Goal: Information Seeking & Learning: Learn about a topic

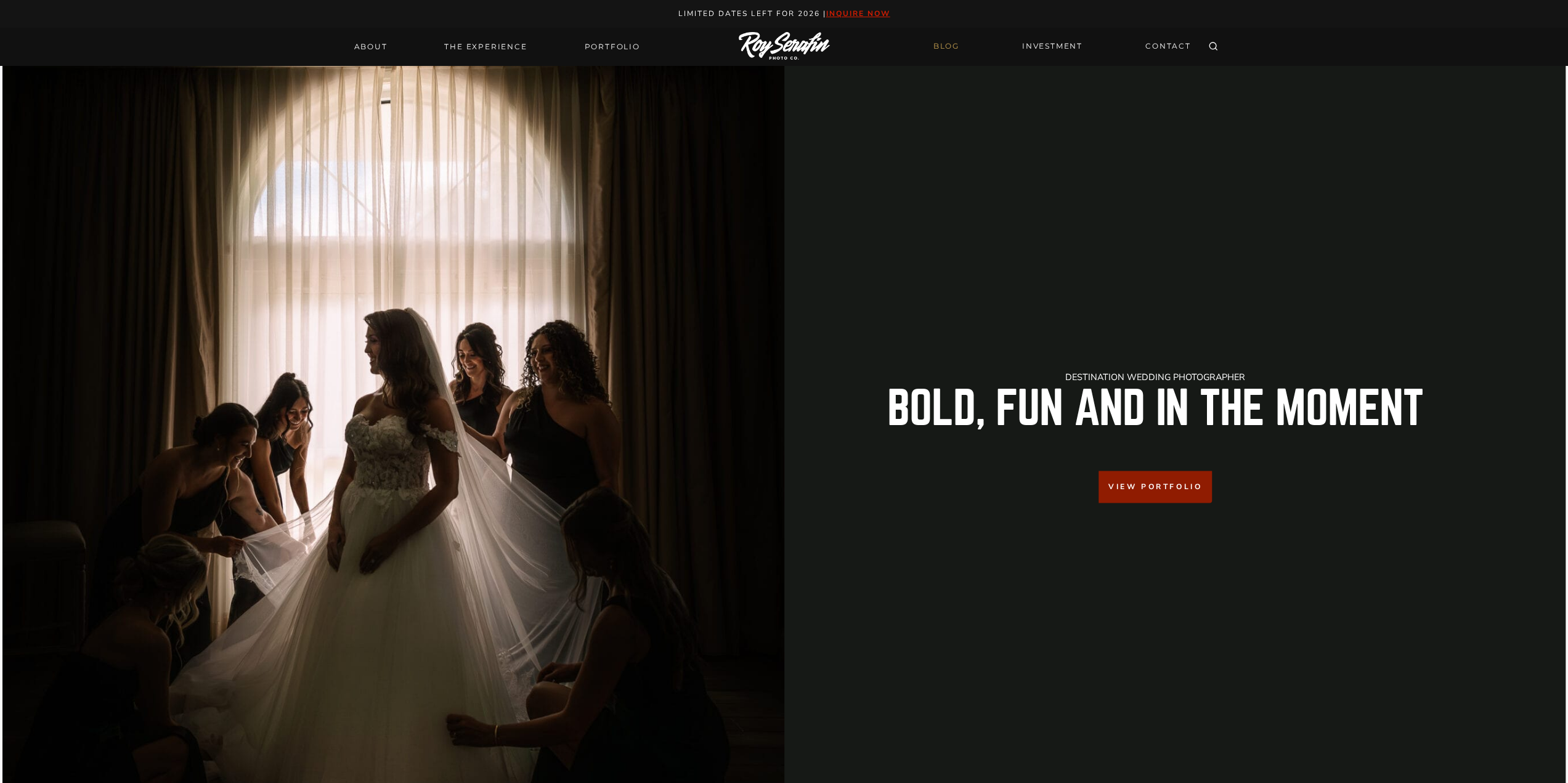
click at [954, 47] on link "BLOG" at bounding box center [946, 46] width 41 height 21
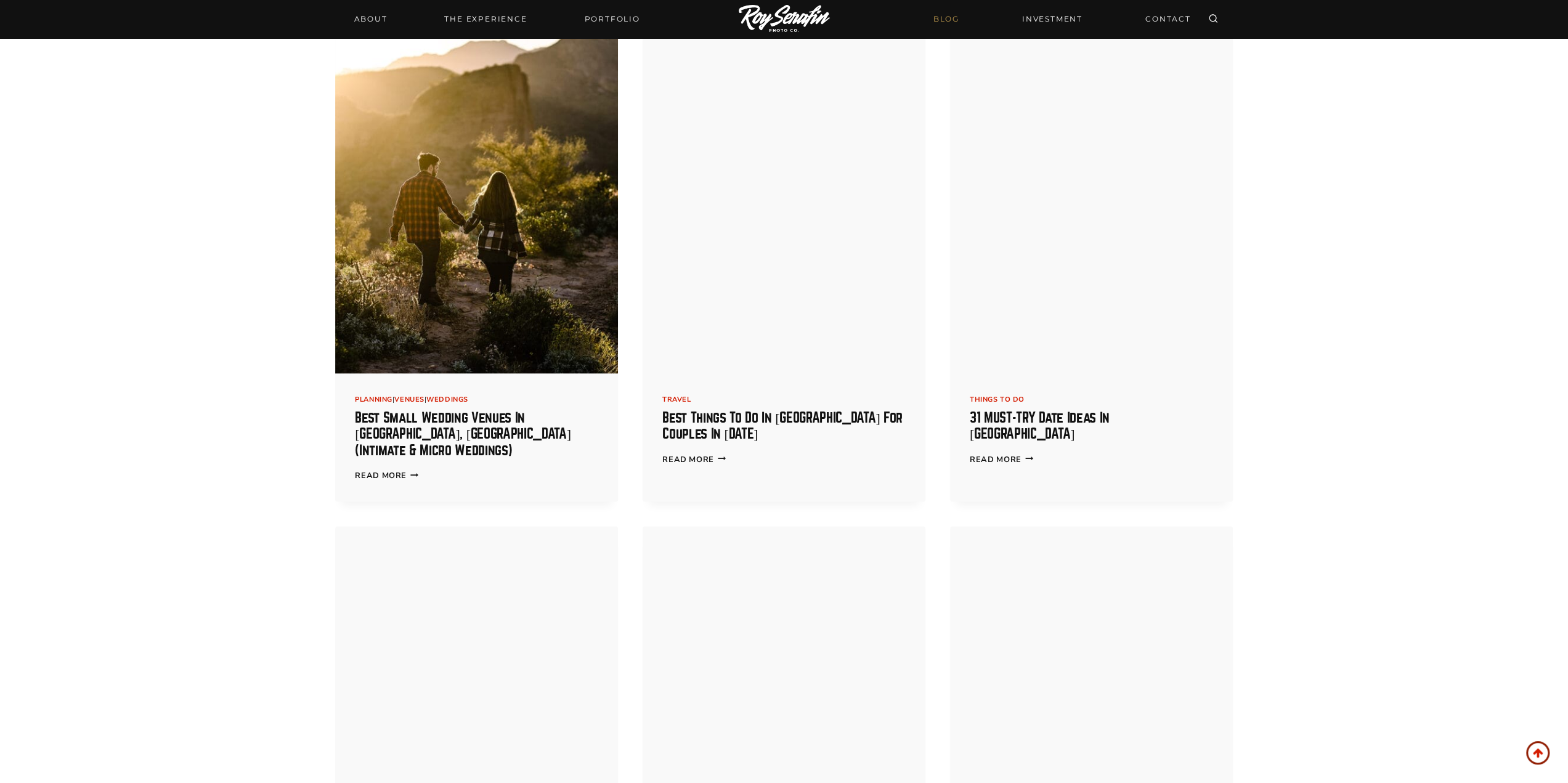
scroll to position [2402, 0]
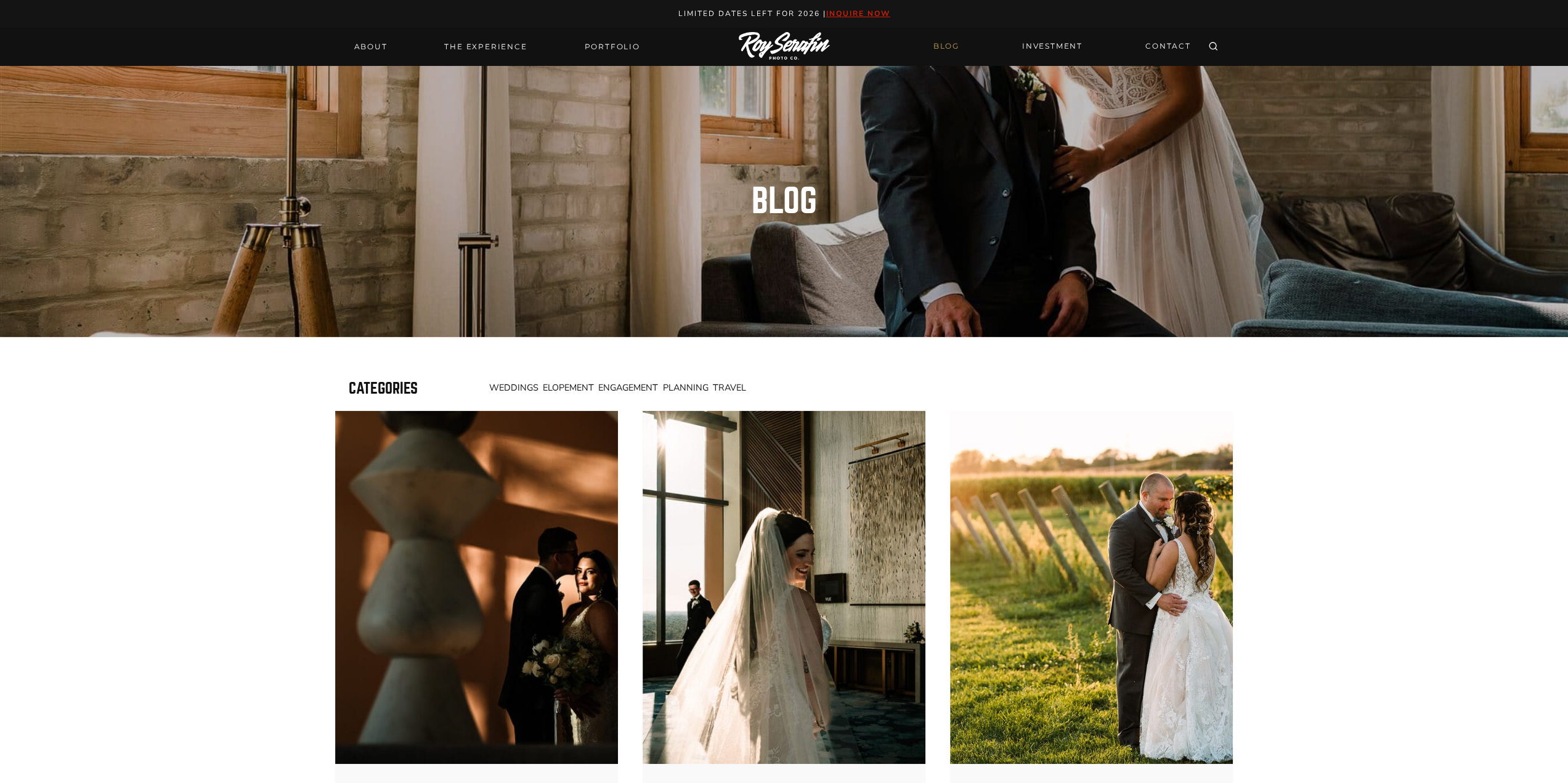
click at [521, 385] on span "Weddings" at bounding box center [513, 387] width 49 height 12
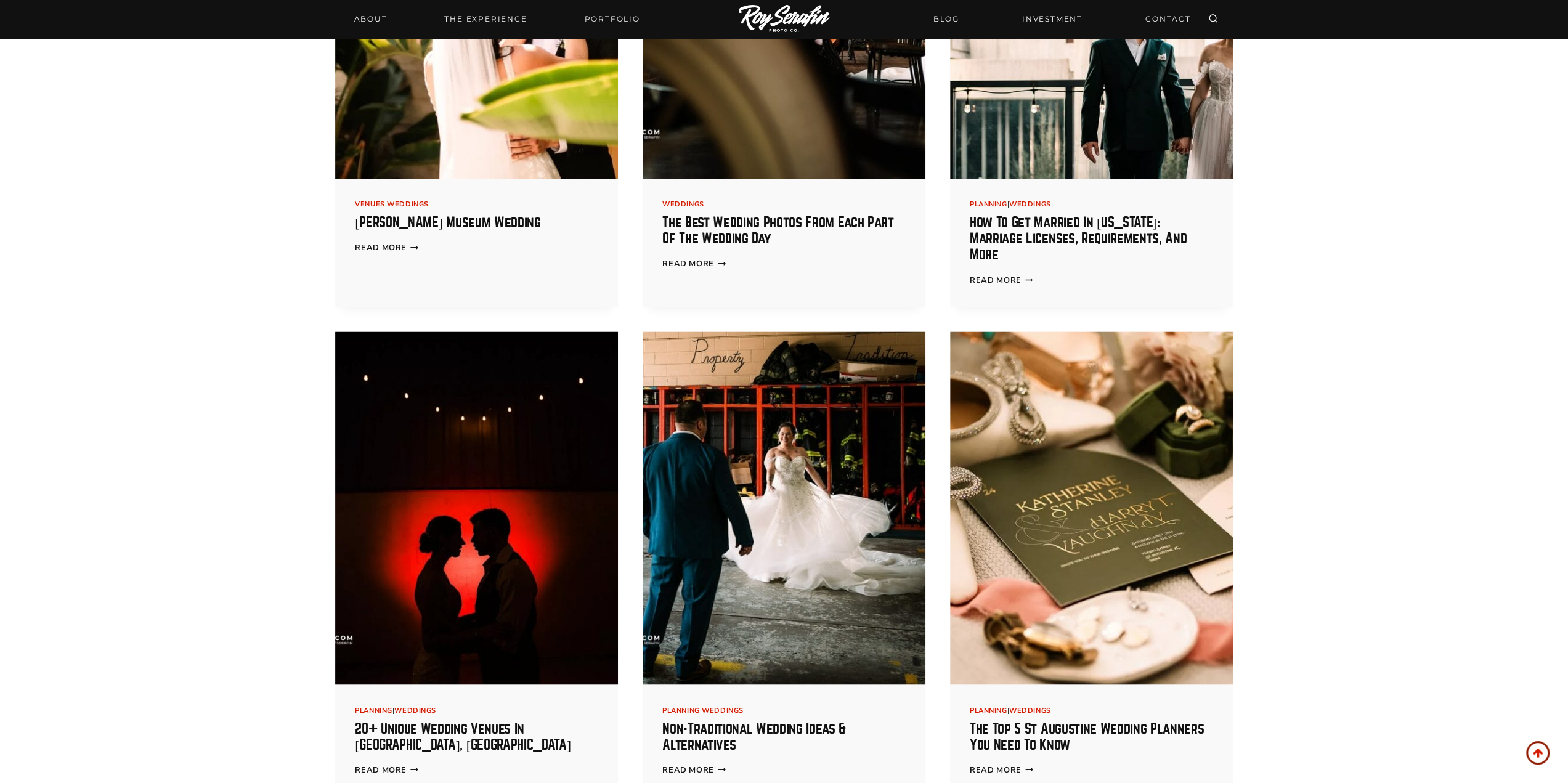
scroll to position [2279, 0]
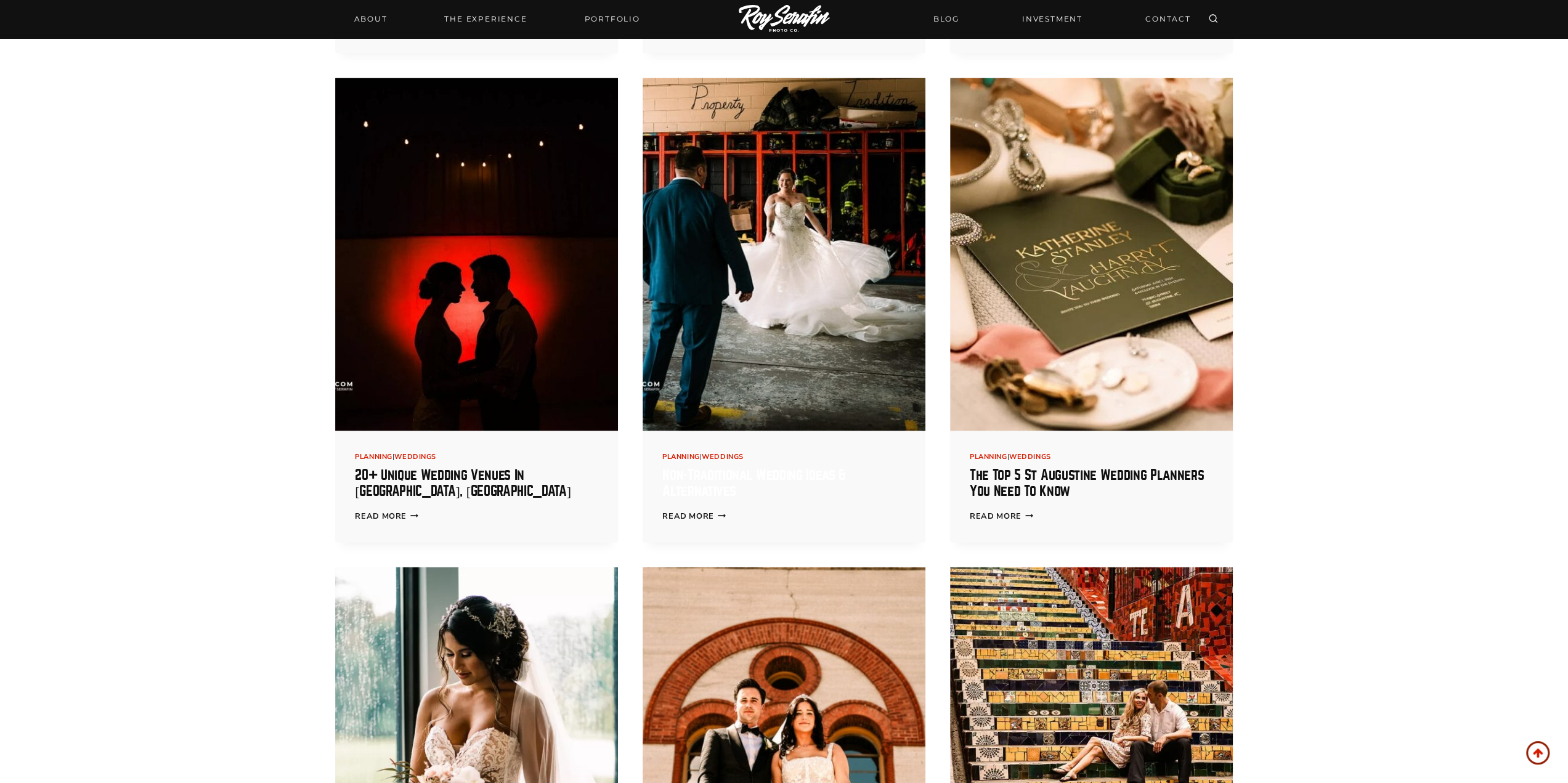
click at [722, 468] on link "Non-Traditional Wedding Ideas & Alternatives" at bounding box center [754, 482] width 184 height 30
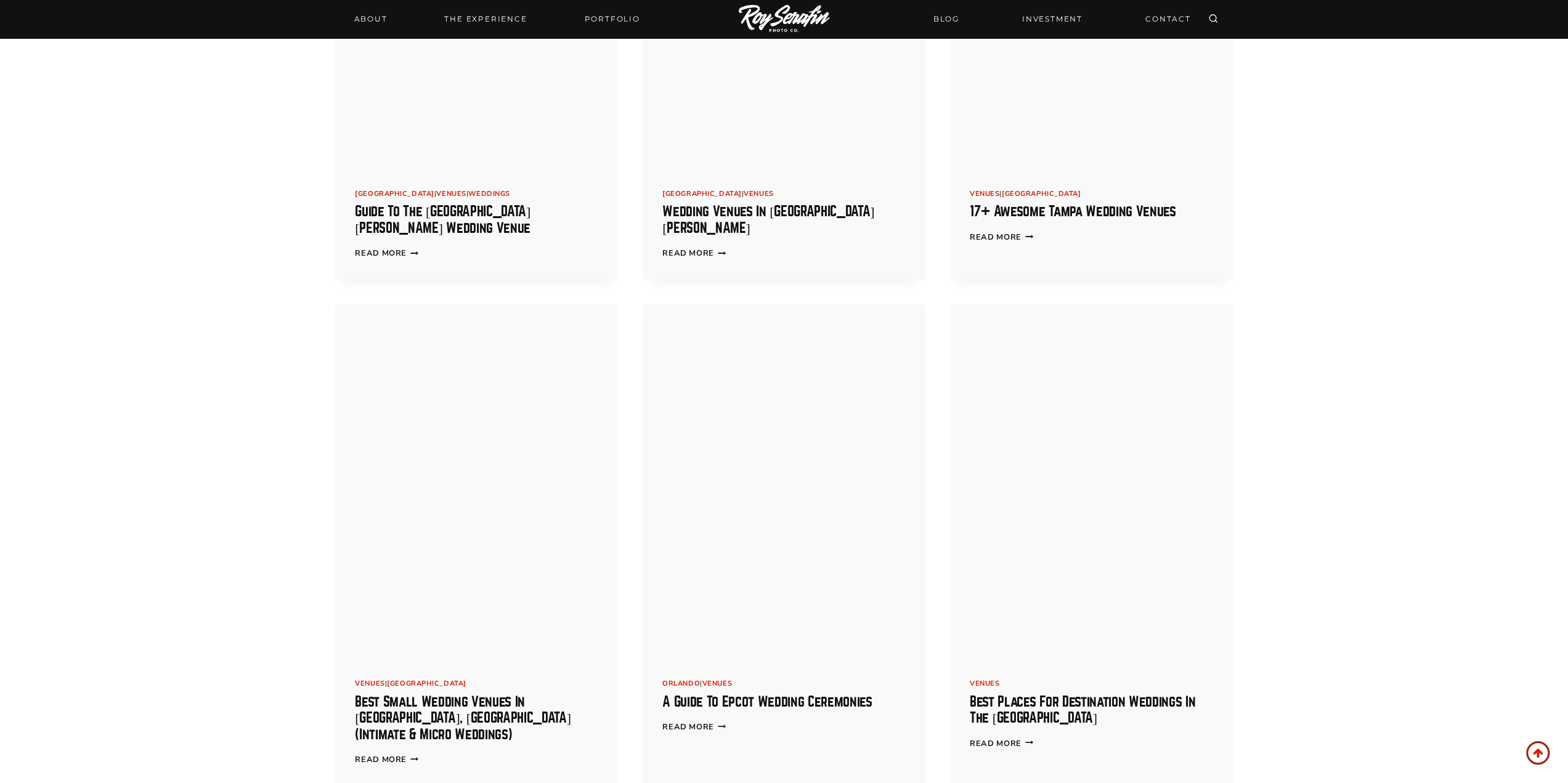
scroll to position [2369, 0]
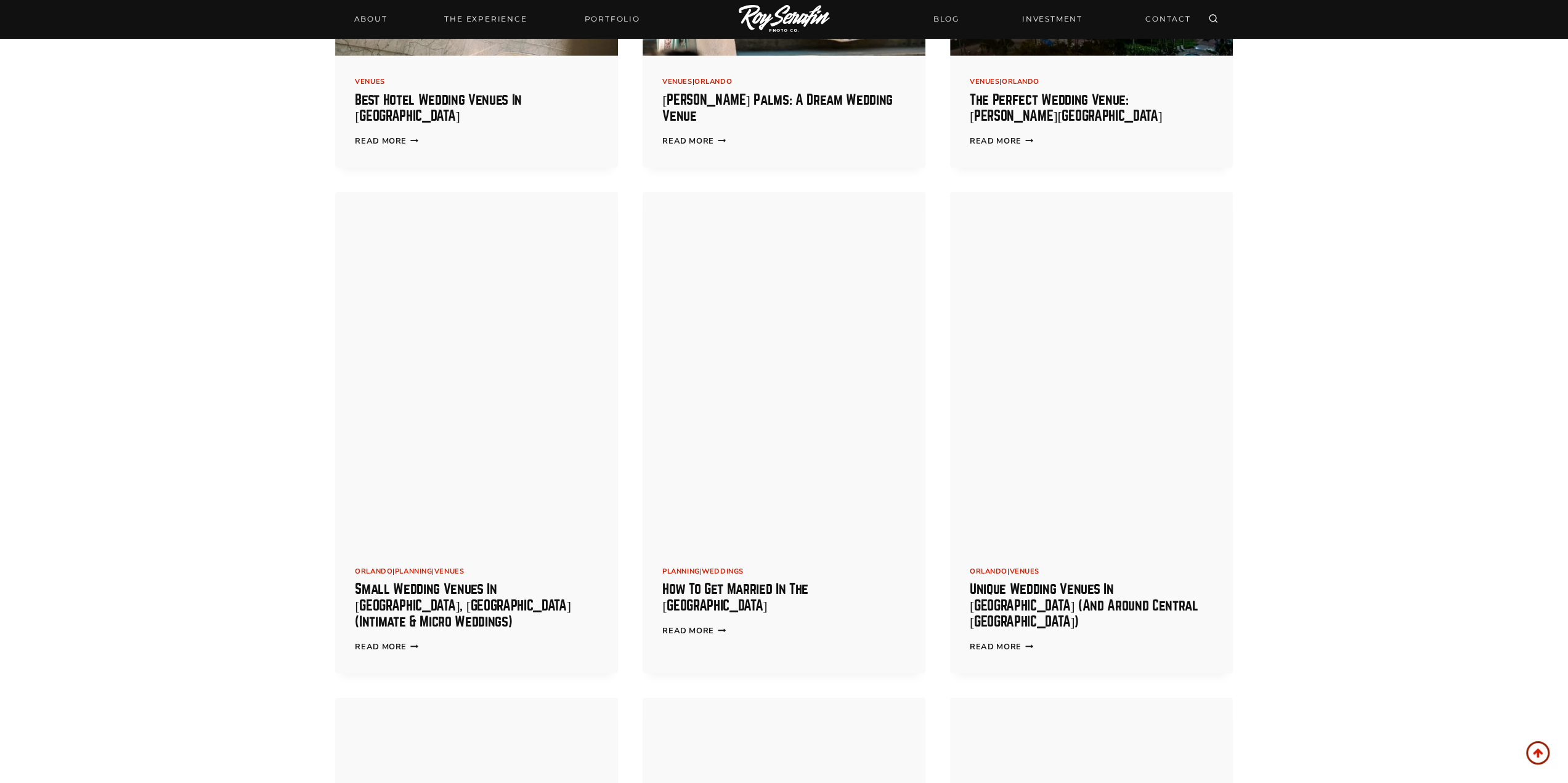
scroll to position [3478, 0]
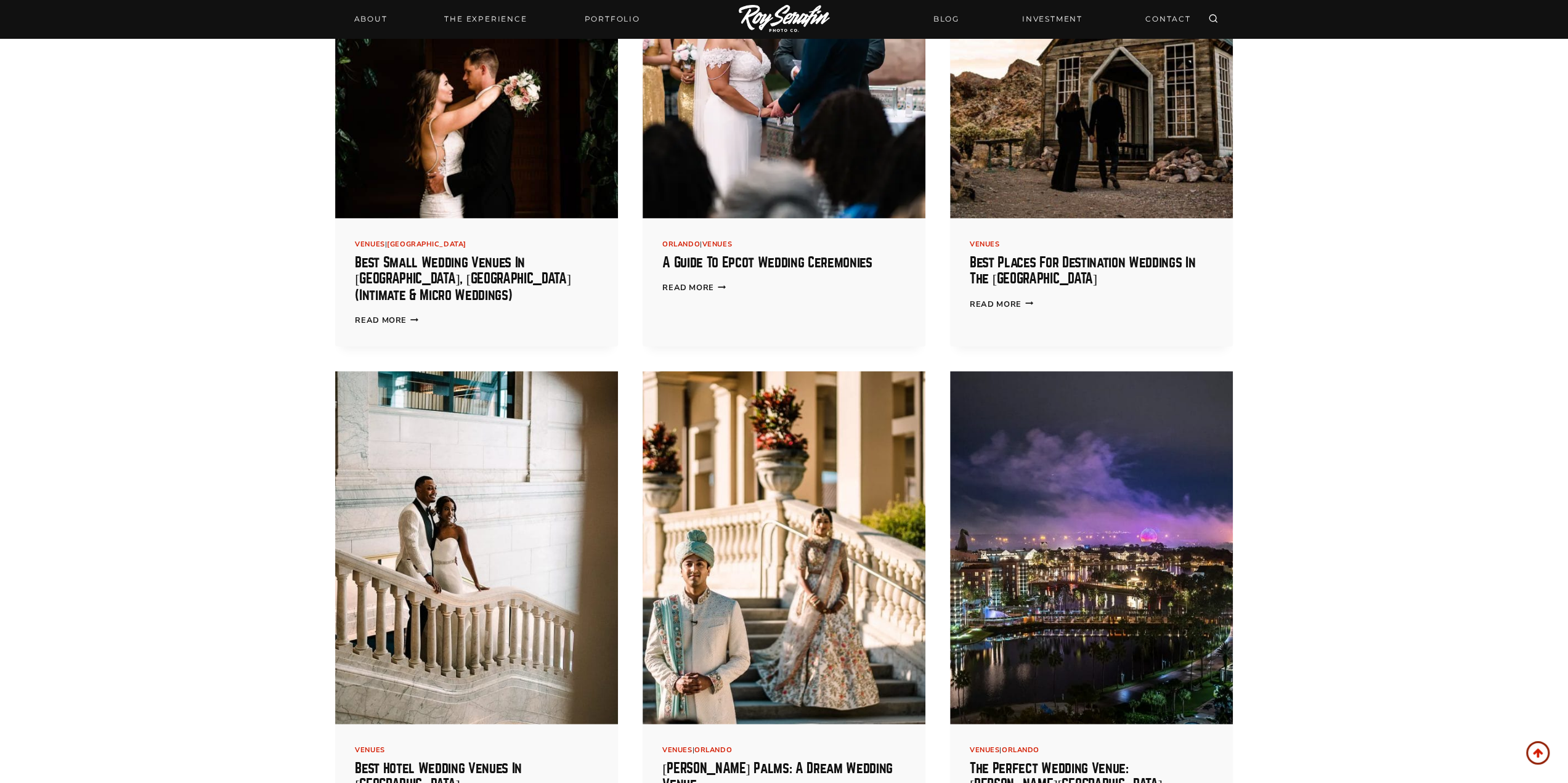
scroll to position [2307, 0]
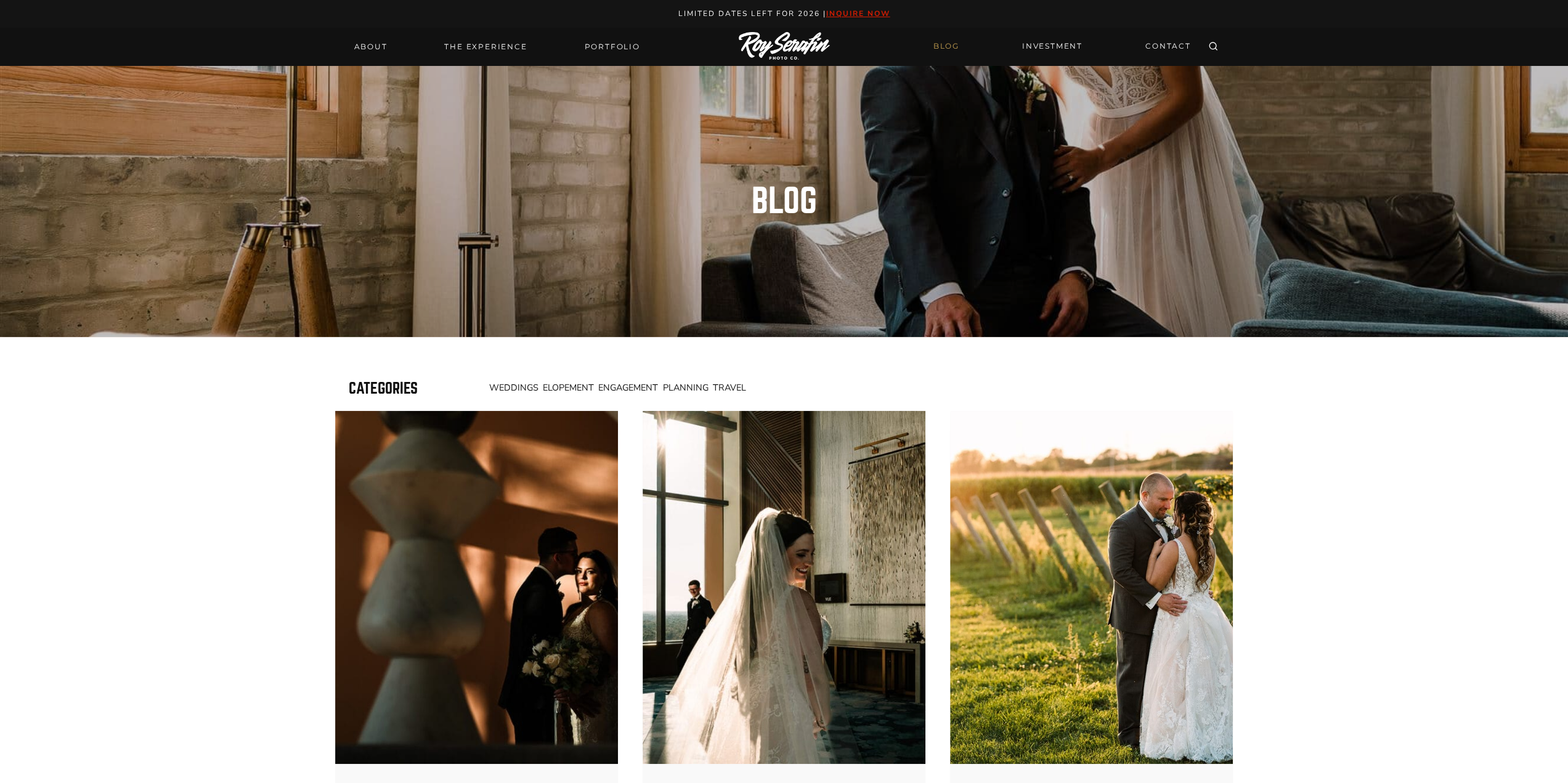
click at [679, 385] on span "Planning" at bounding box center [686, 387] width 46 height 12
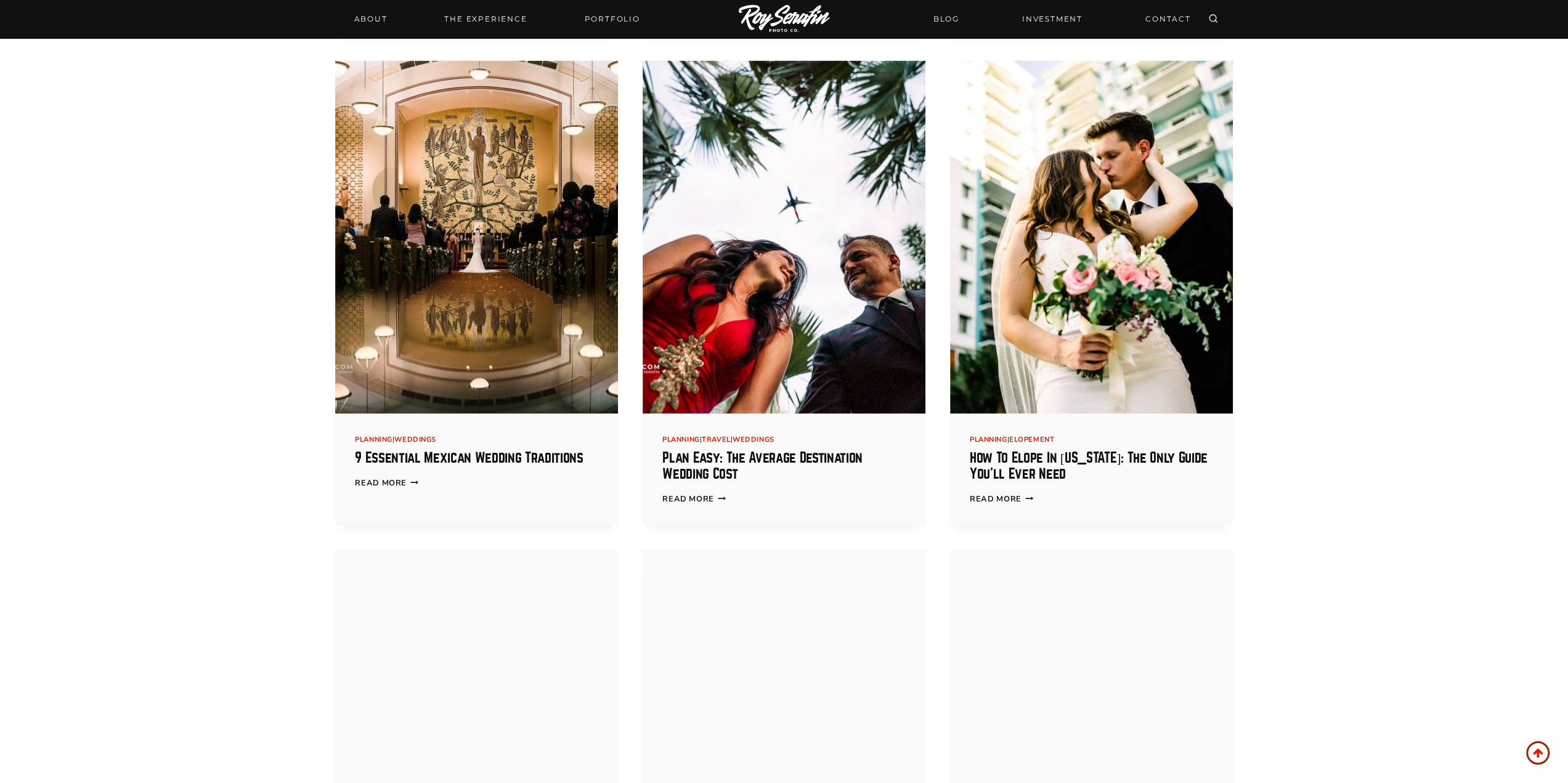
scroll to position [2341, 0]
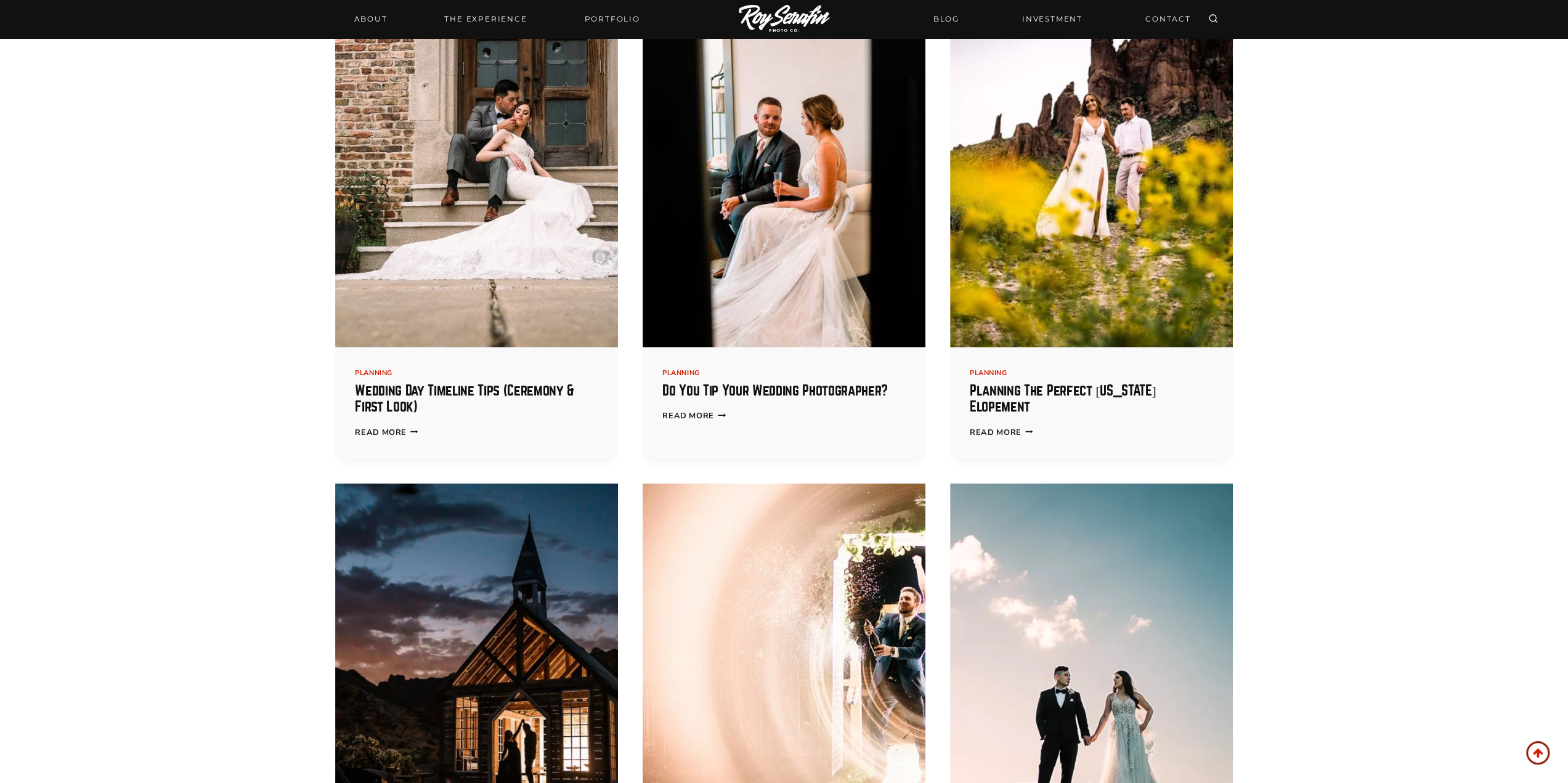
scroll to position [3080, 0]
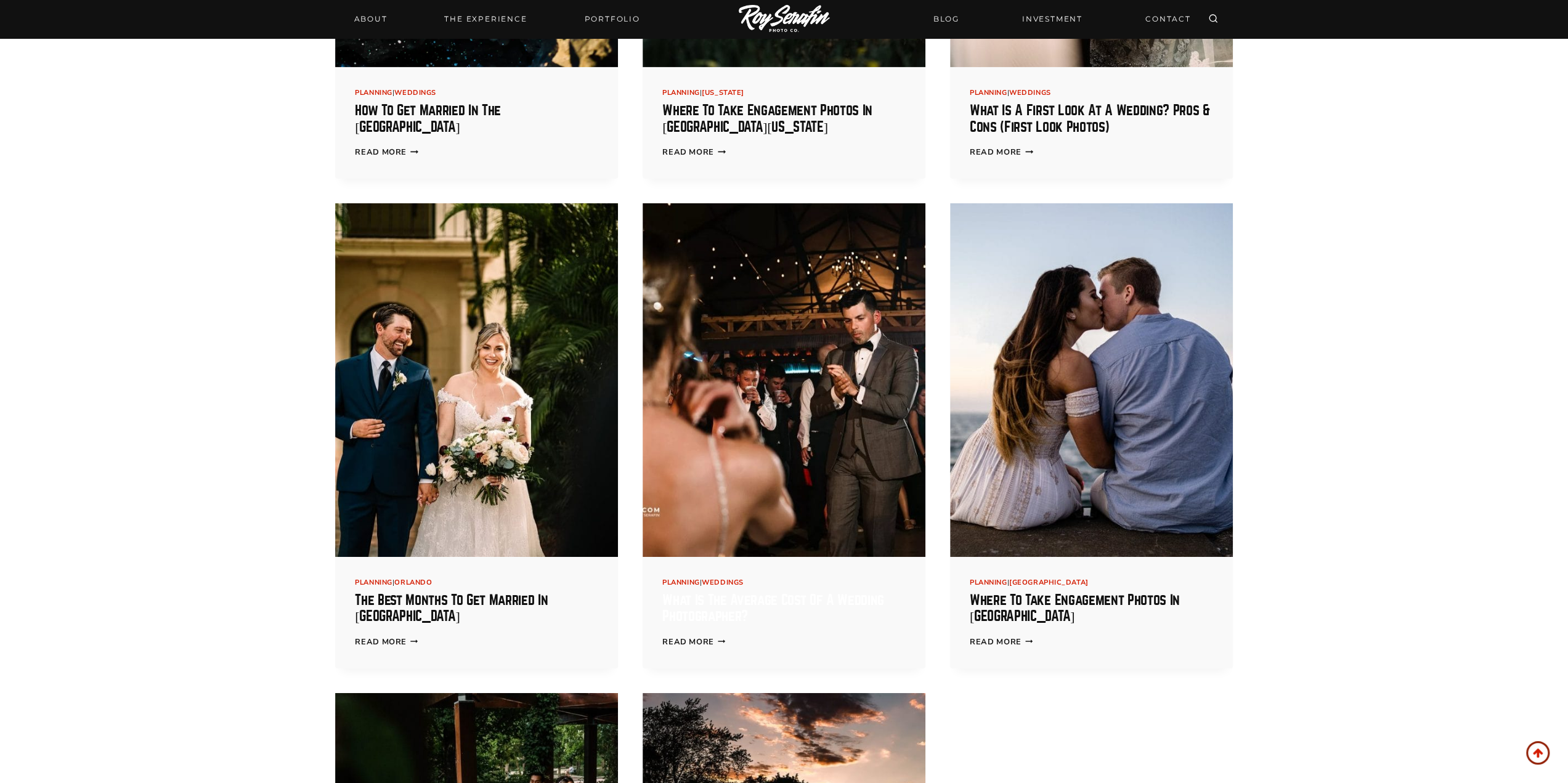
scroll to position [3881, 0]
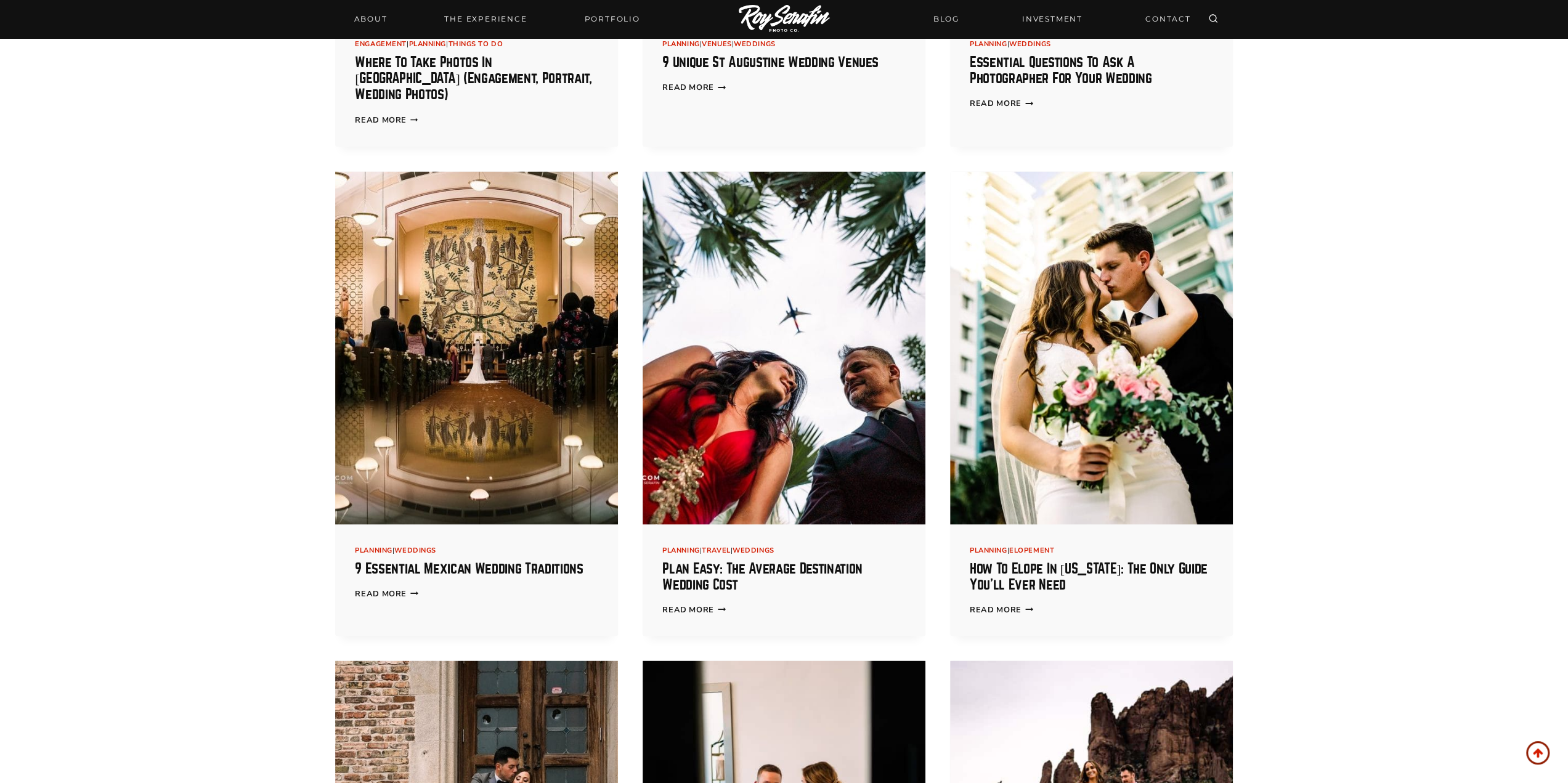
scroll to position [2033, 0]
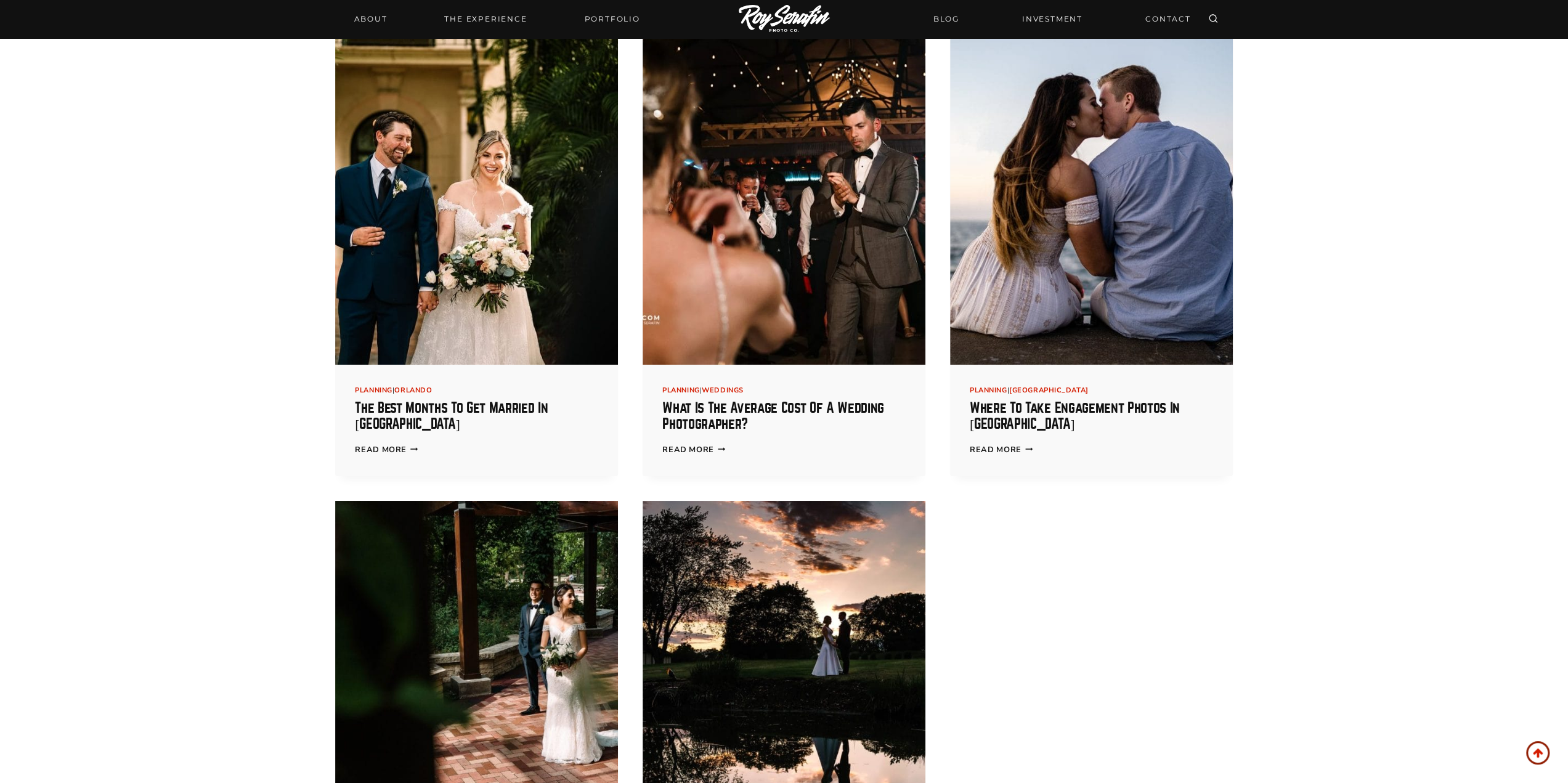
scroll to position [4435, 0]
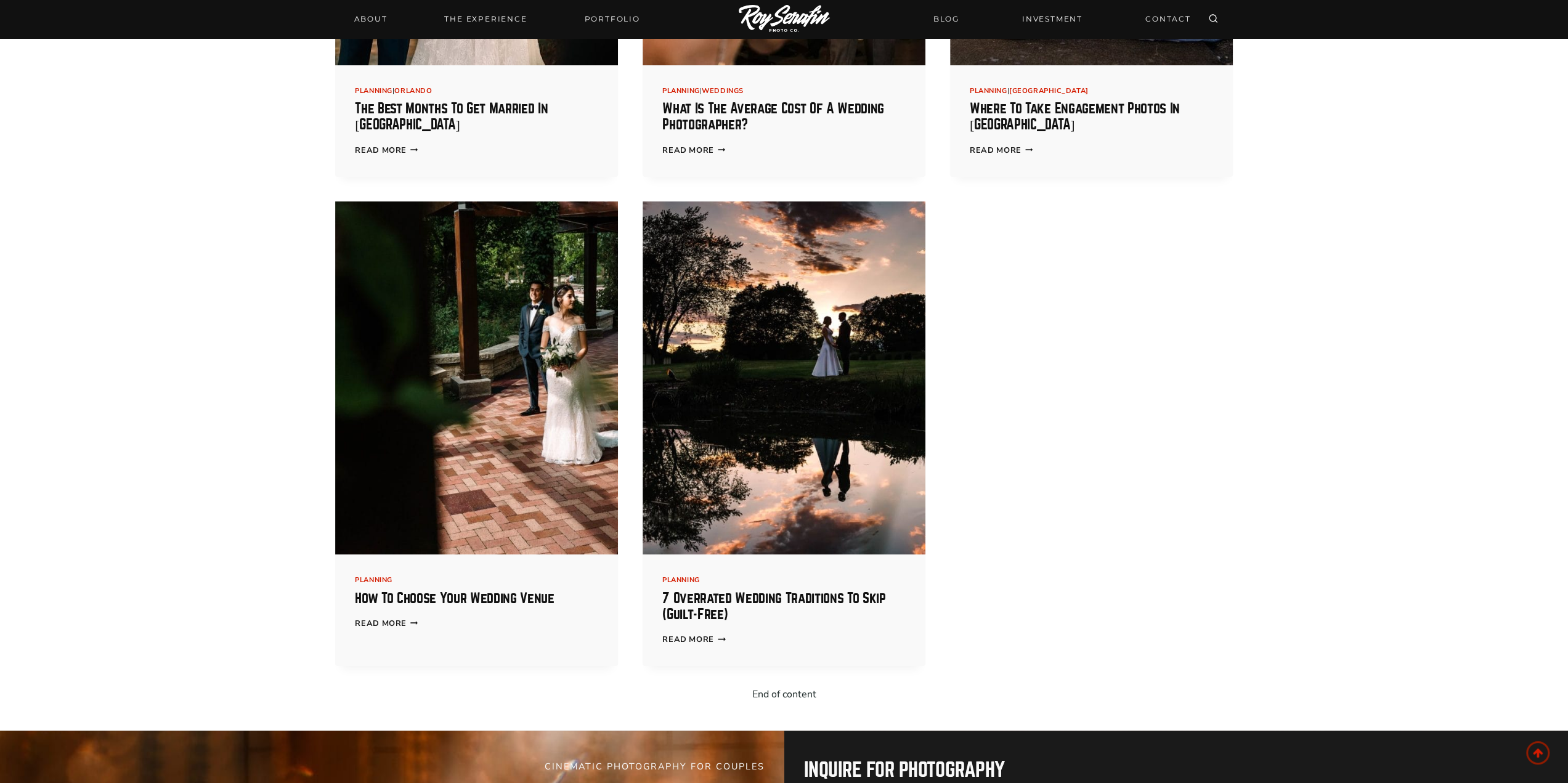
scroll to position [4619, 0]
